Goal: Task Accomplishment & Management: Use online tool/utility

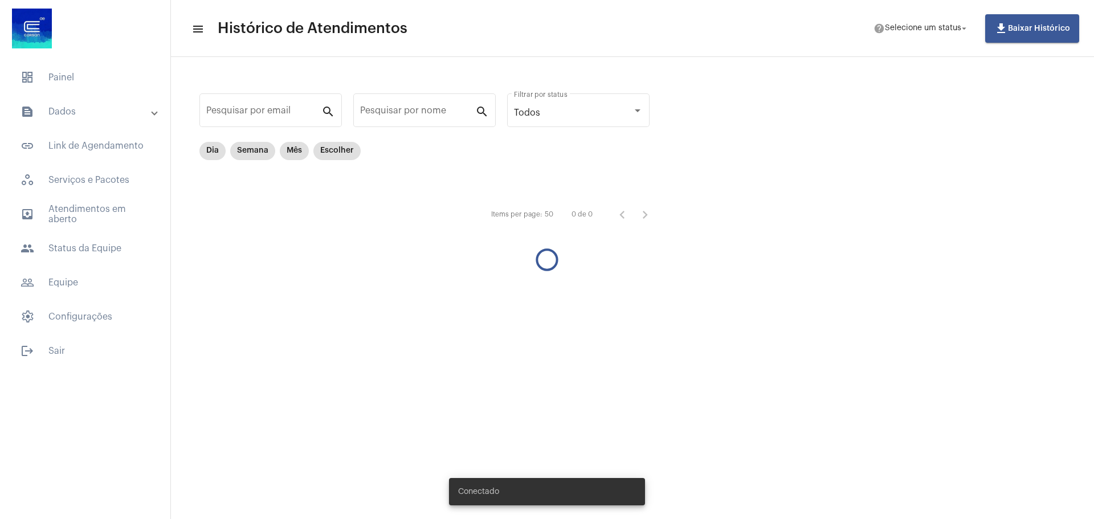
click at [67, 113] on mat-panel-title "text_snippet_outlined Dados" at bounding box center [87, 112] width 132 height 14
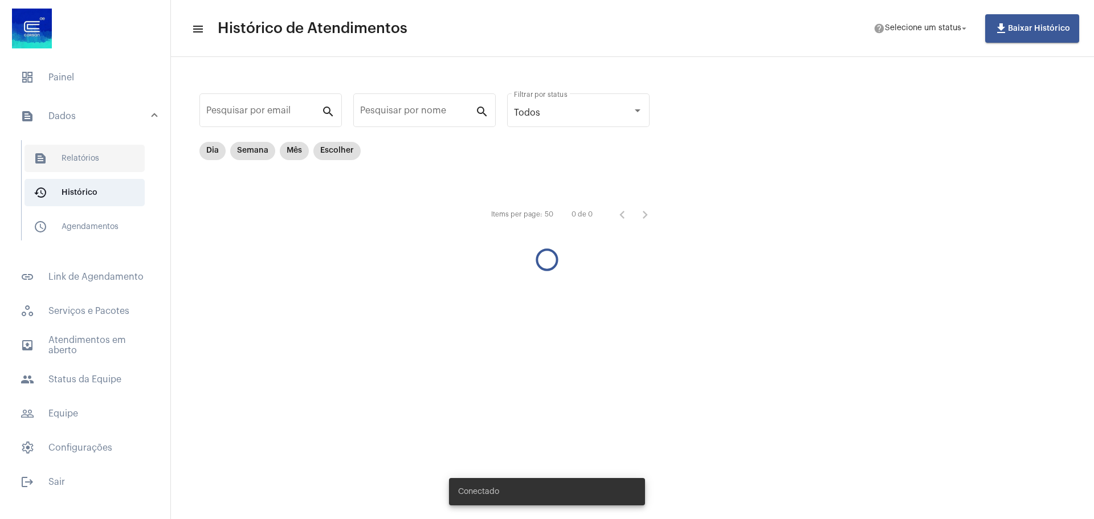
click at [80, 161] on span "text_snippet_outlined Relatórios" at bounding box center [85, 158] width 120 height 27
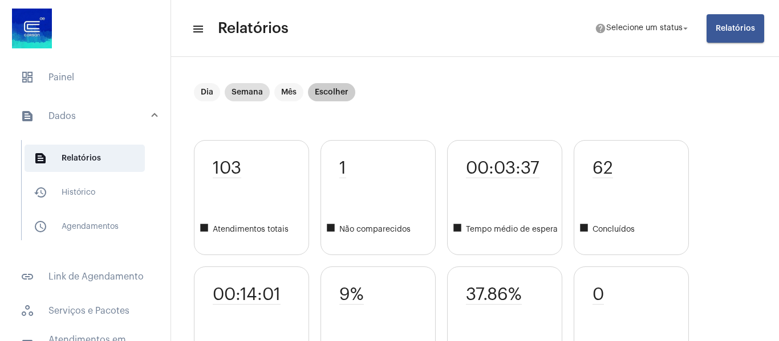
click at [327, 96] on mat-chip "Escolher" at bounding box center [331, 92] width 47 height 18
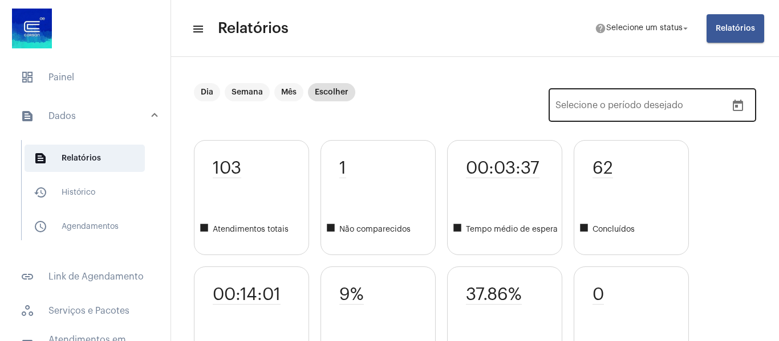
click at [731, 104] on icon "Open calendar" at bounding box center [738, 106] width 14 height 14
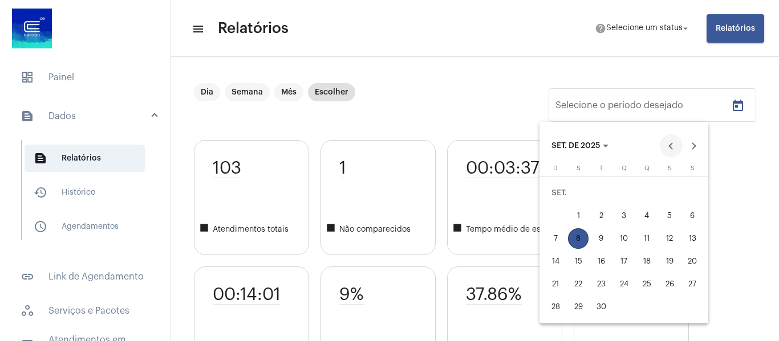
click at [671, 151] on button "Previous month" at bounding box center [670, 146] width 23 height 23
click at [669, 192] on div "1" at bounding box center [669, 193] width 21 height 21
type input "[DATE]"
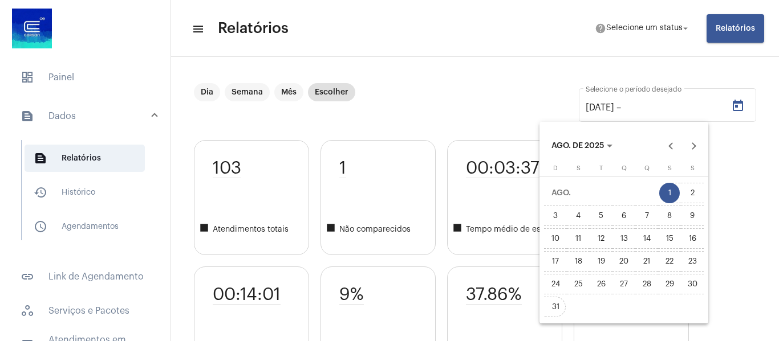
click at [555, 308] on div "31" at bounding box center [555, 307] width 21 height 21
